Goal: Task Accomplishment & Management: Manage account settings

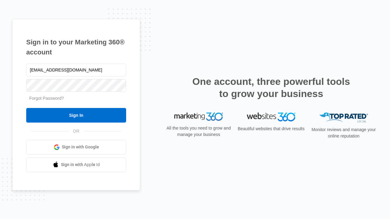
type input "dankie614@gmail.com"
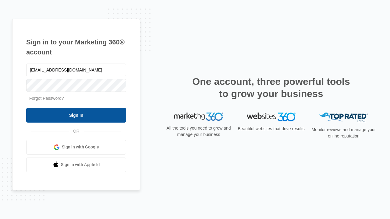
click at [76, 115] on input "Sign In" at bounding box center [76, 115] width 100 height 15
